Goal: Find specific page/section: Find specific page/section

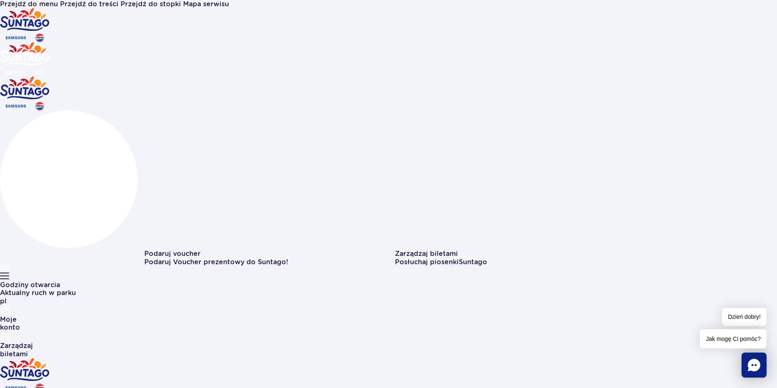
click at [76, 289] on button "Aktualny ruch w parku" at bounding box center [38, 293] width 76 height 8
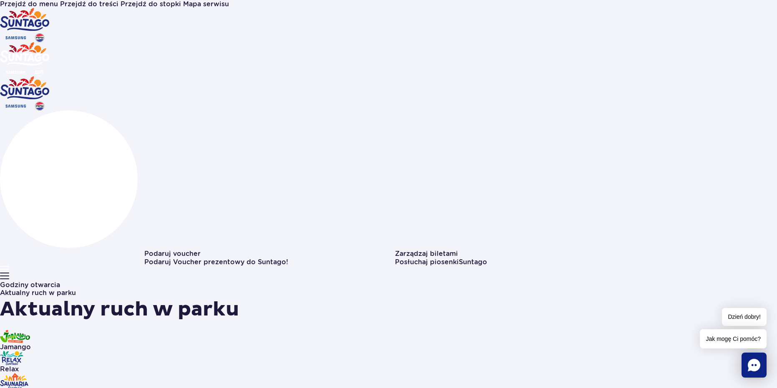
click at [76, 289] on button "Aktualny ruch w parku" at bounding box center [38, 293] width 76 height 8
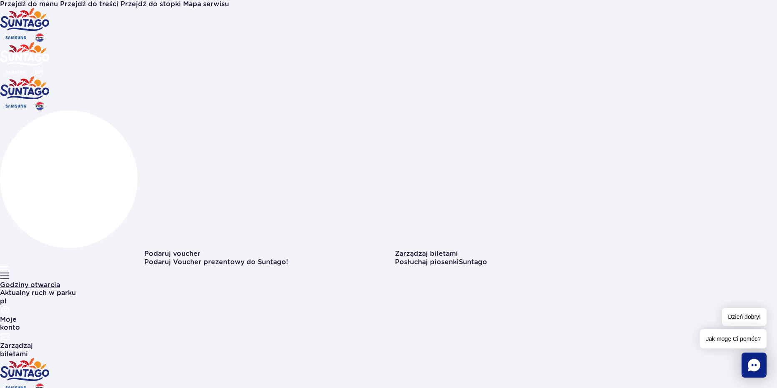
click at [60, 281] on link "Godziny otwarcia" at bounding box center [30, 285] width 60 height 8
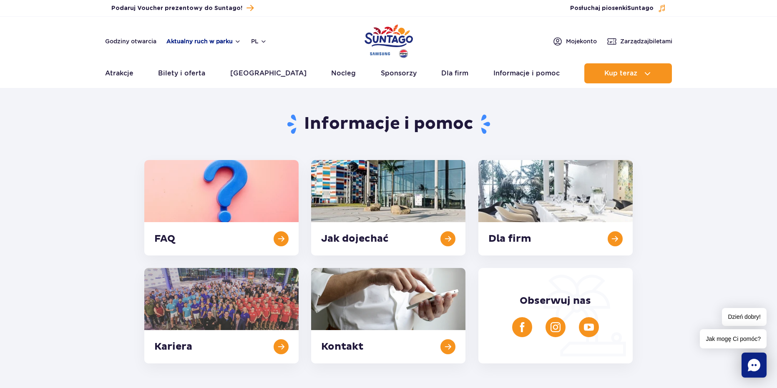
click at [233, 44] on button "Aktualny ruch w parku" at bounding box center [203, 41] width 75 height 7
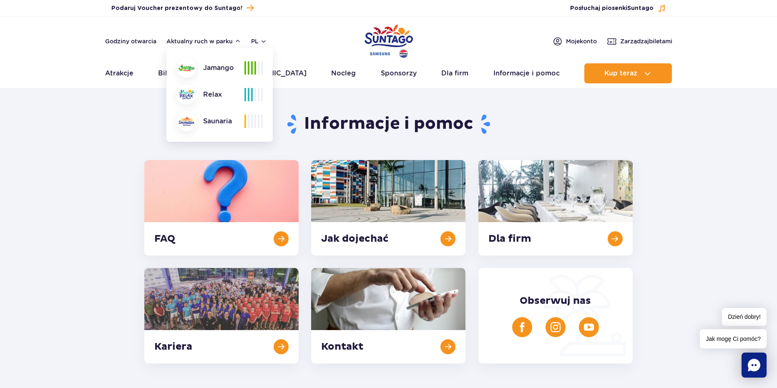
click at [252, 71] on span at bounding box center [252, 67] width 2 height 13
click at [181, 71] on img at bounding box center [187, 68] width 16 height 7
